Goal: Information Seeking & Learning: Learn about a topic

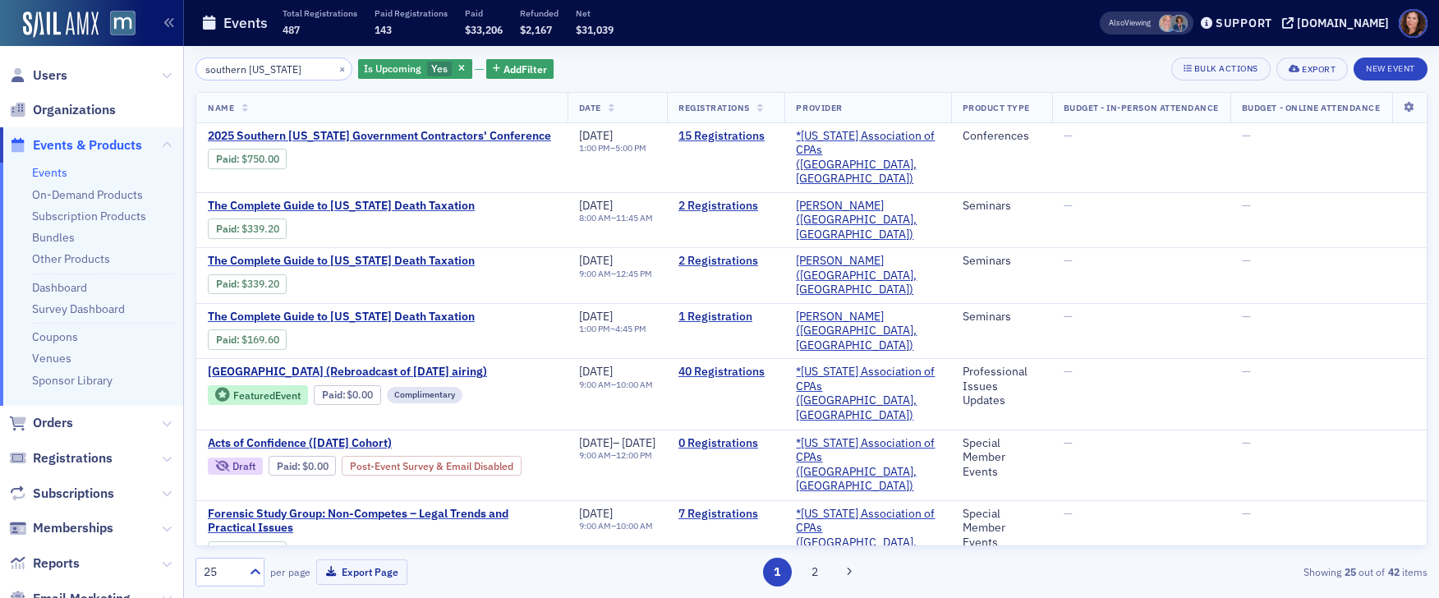
click at [51, 173] on link "Events" at bounding box center [49, 172] width 35 height 15
click at [268, 72] on input "southern [US_STATE]" at bounding box center [273, 68] width 157 height 23
click at [268, 73] on input "southern [US_STATE]" at bounding box center [273, 68] width 157 height 23
type input "southern"
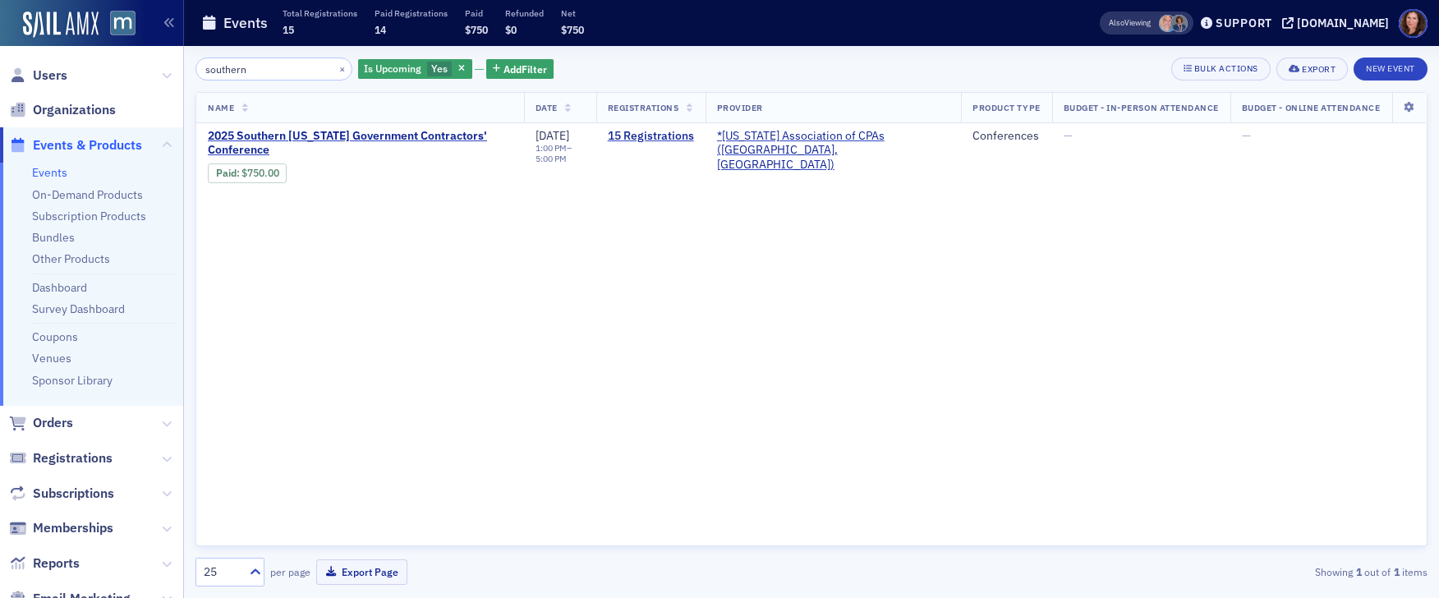
click at [217, 70] on input "southern" at bounding box center [273, 68] width 157 height 23
